Goal: Task Accomplishment & Management: Use online tool/utility

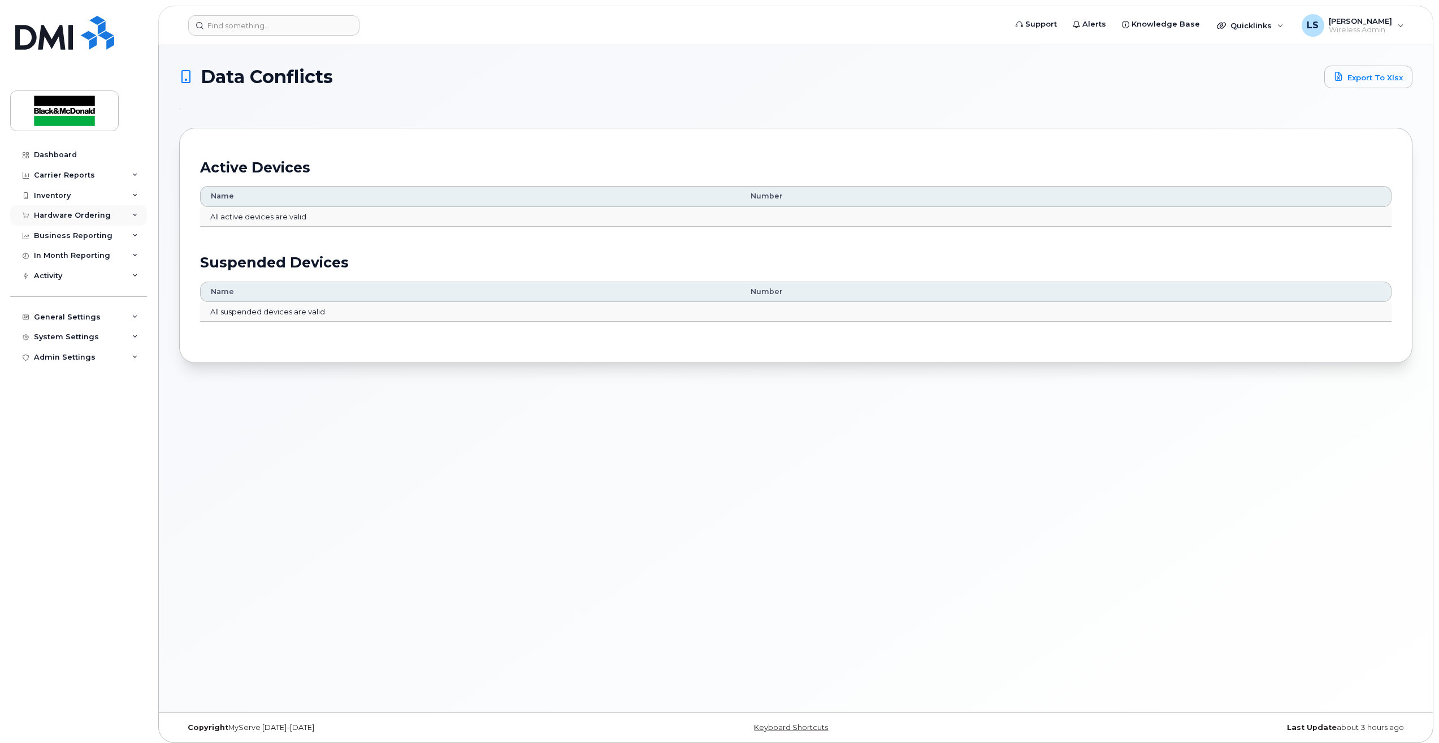
click at [97, 216] on div "Hardware Ordering" at bounding box center [72, 215] width 77 height 9
click at [67, 255] on link "Orders" at bounding box center [88, 257] width 117 height 21
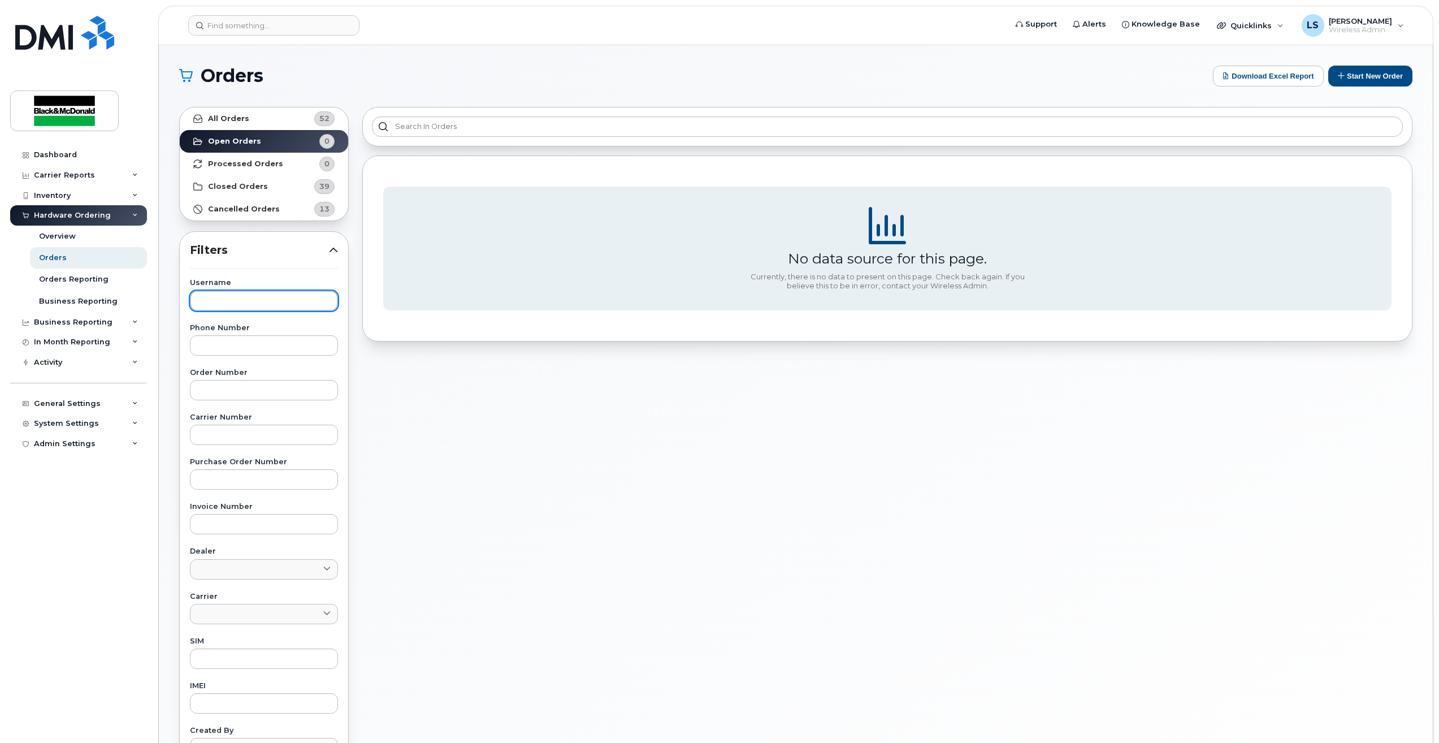
click at [216, 304] on input "text" at bounding box center [264, 301] width 148 height 20
click at [1345, 75] on button "Start New Order" at bounding box center [1370, 76] width 84 height 21
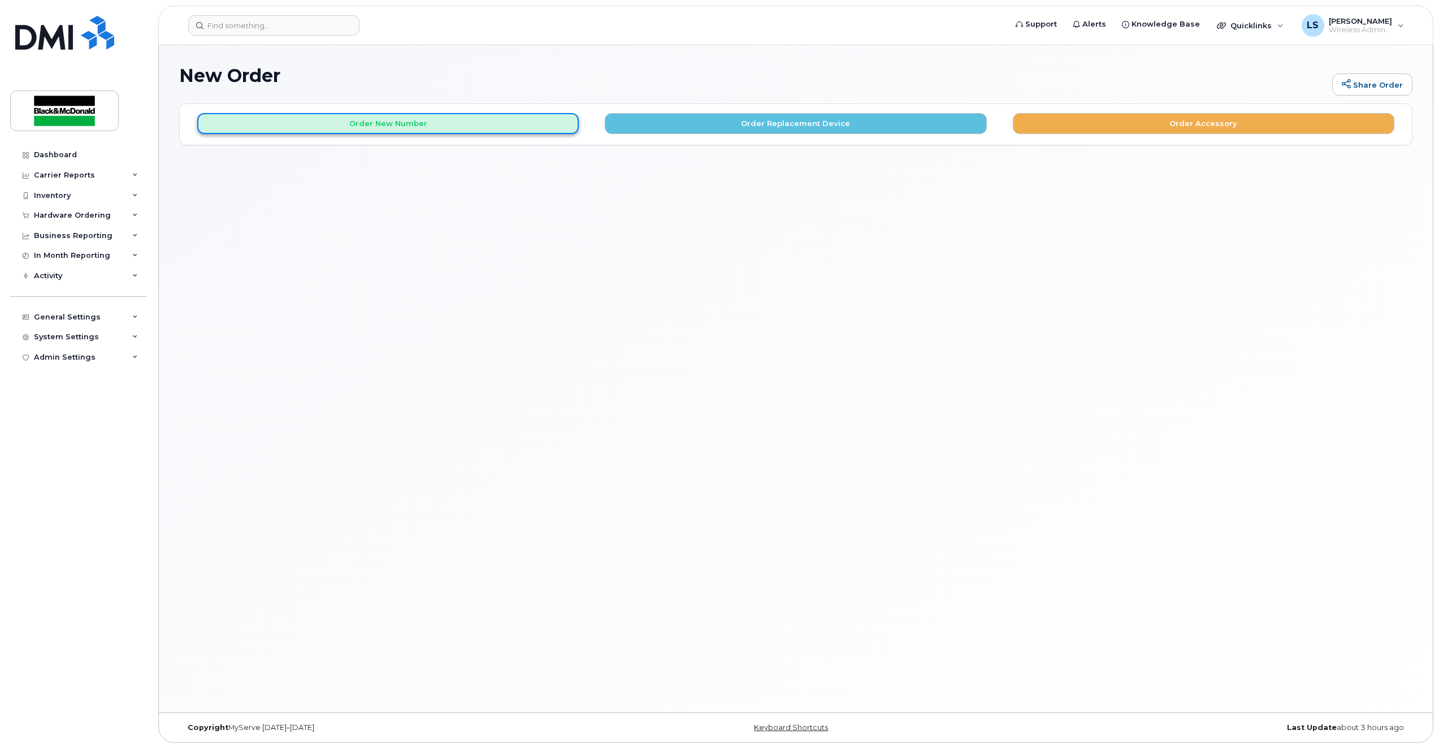
click at [505, 122] on button "Order New Number" at bounding box center [388, 123] width 382 height 21
